Goal: Check status: Check status

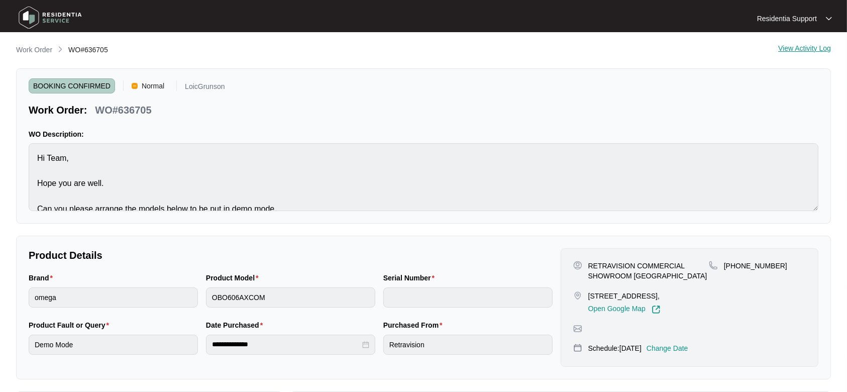
click at [42, 10] on img at bounding box center [50, 18] width 70 height 30
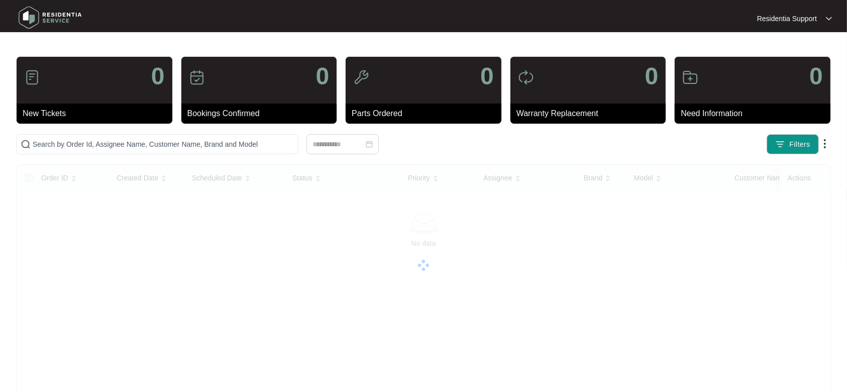
click at [72, 17] on img at bounding box center [50, 18] width 70 height 30
click at [125, 142] on input "text" at bounding box center [163, 144] width 261 height 11
paste input "637917"
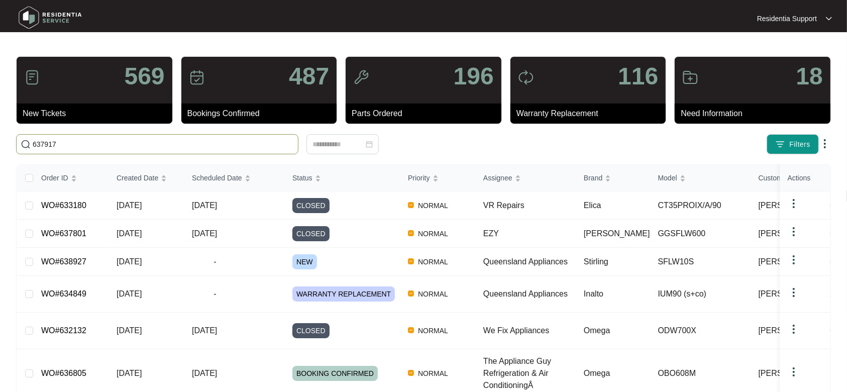
click at [226, 139] on input "637917" at bounding box center [163, 144] width 261 height 11
click at [60, 22] on img at bounding box center [50, 18] width 70 height 30
click at [56, 17] on img at bounding box center [50, 18] width 70 height 30
click at [56, 16] on img at bounding box center [50, 18] width 70 height 30
click at [101, 153] on span "637917" at bounding box center [157, 144] width 282 height 20
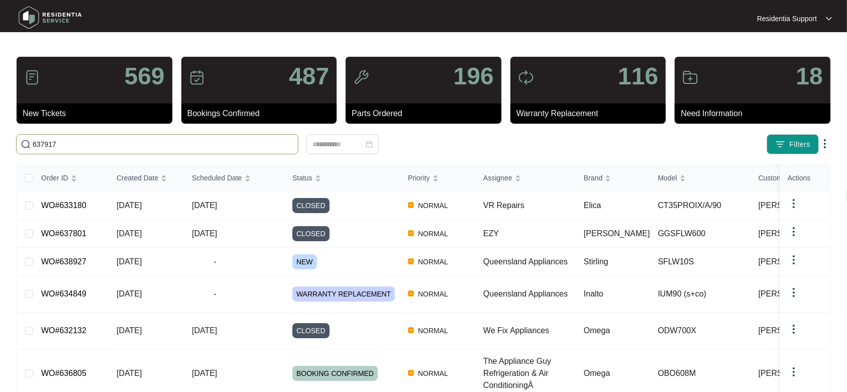
click at [100, 151] on span "637917" at bounding box center [157, 144] width 282 height 20
click at [100, 149] on input "637917" at bounding box center [163, 144] width 261 height 11
type input "6"
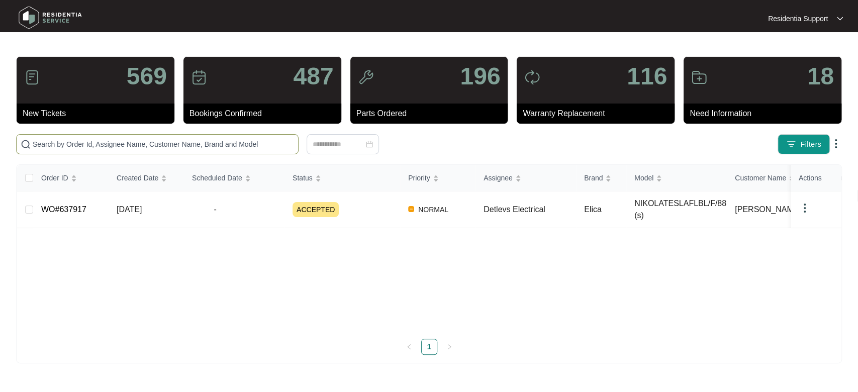
paste input "637917"
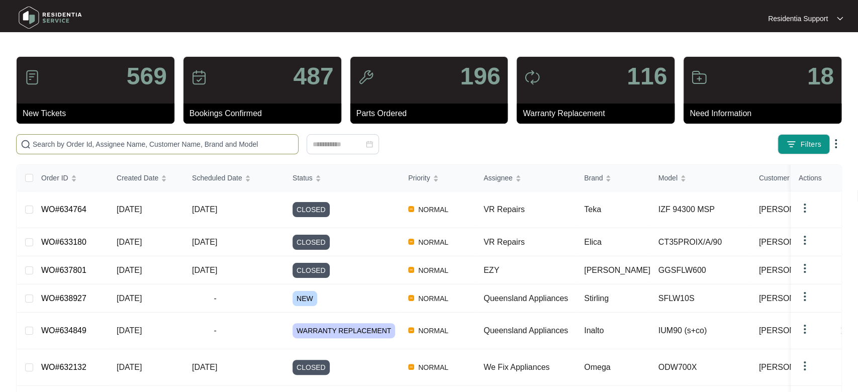
type input "637917"
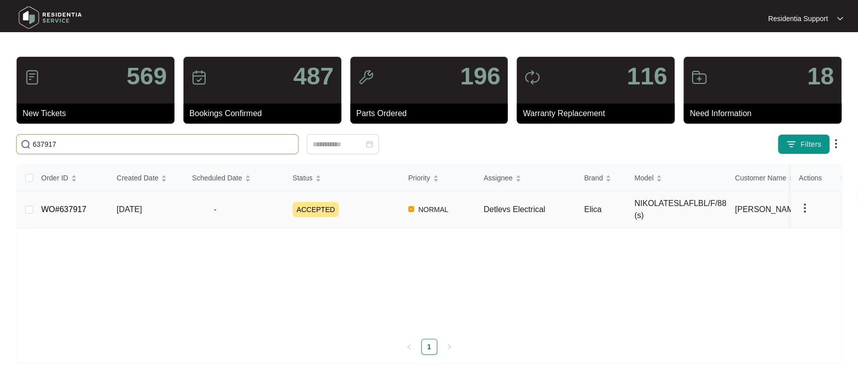
click at [172, 203] on td "[DATE]" at bounding box center [146, 209] width 75 height 37
